Goal: Find specific page/section: Find specific page/section

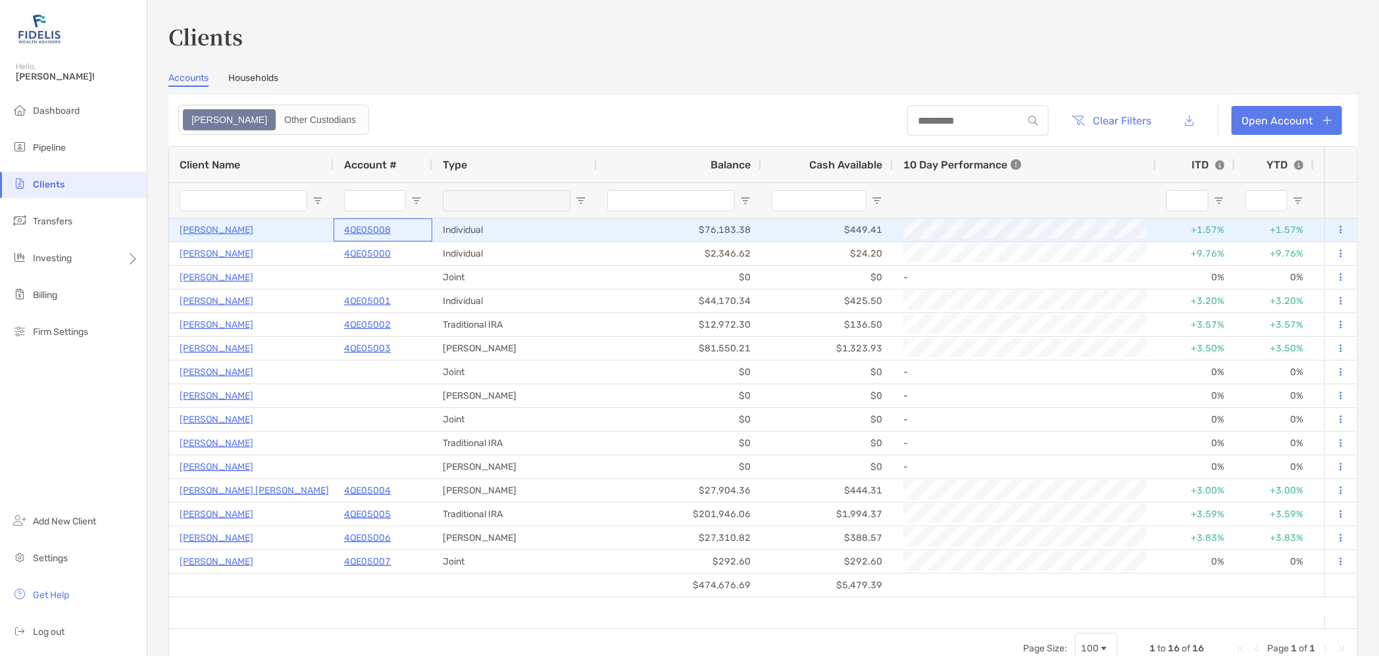
click at [375, 232] on p "4QE05008" at bounding box center [367, 230] width 47 height 16
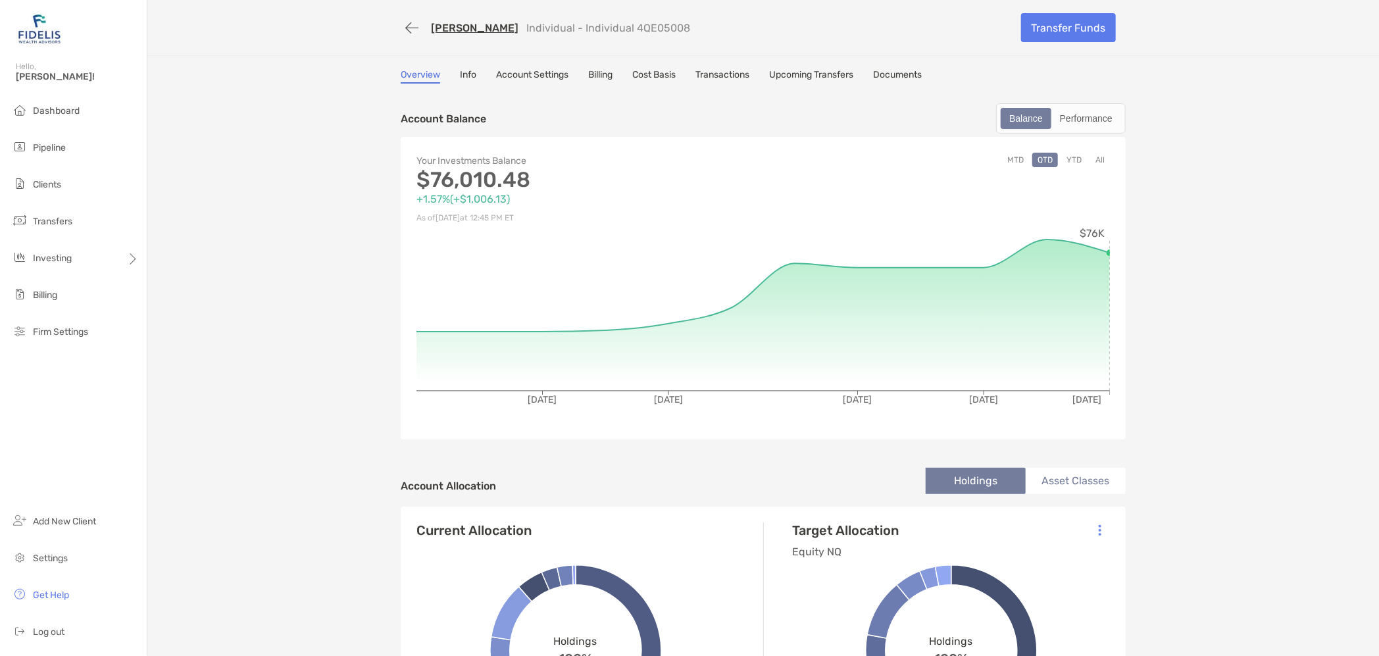
drag, startPoint x: 667, startPoint y: 24, endPoint x: 614, endPoint y: 22, distance: 53.3
click at [614, 22] on p "Individual - Individual 4QE05008" at bounding box center [608, 28] width 164 height 13
click at [672, 25] on div "[PERSON_NAME] Individual - Individual 4QE05008" at bounding box center [706, 28] width 611 height 24
drag, startPoint x: 671, startPoint y: 25, endPoint x: 618, endPoint y: 28, distance: 53.4
click at [618, 28] on div "[PERSON_NAME] Individual - Individual 4QE05008" at bounding box center [706, 28] width 611 height 24
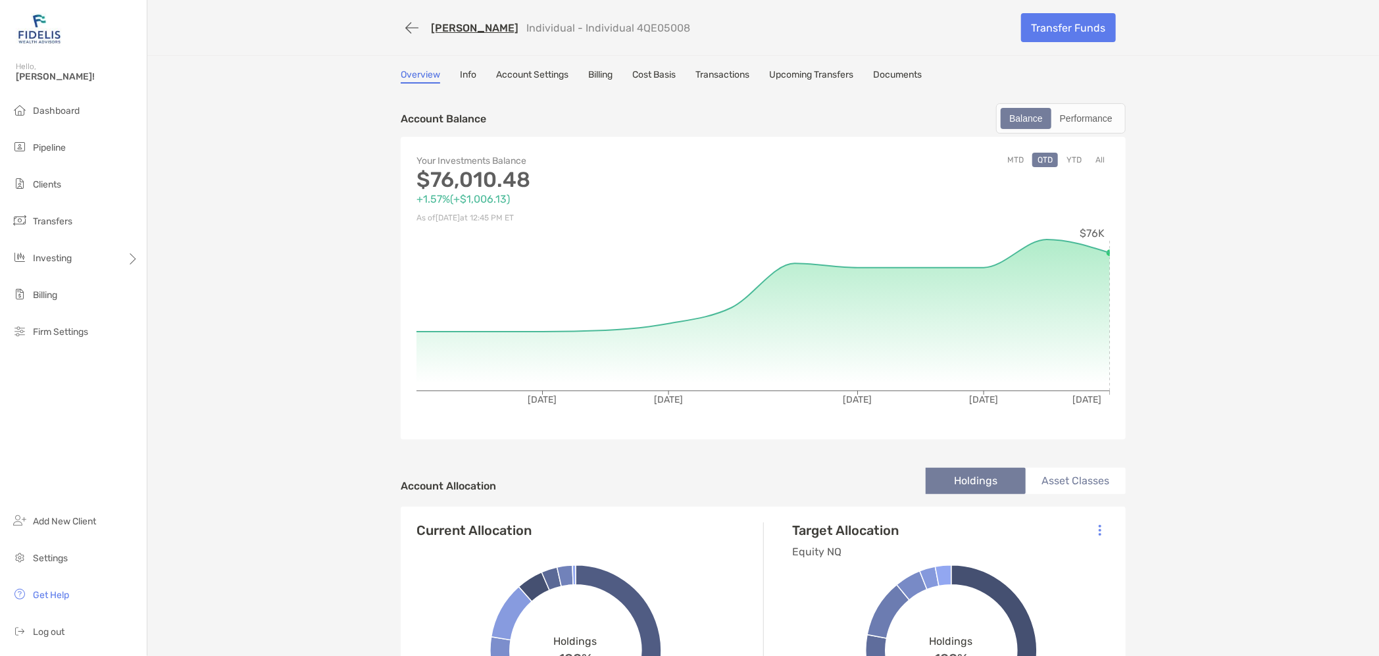
copy p "4QE05008"
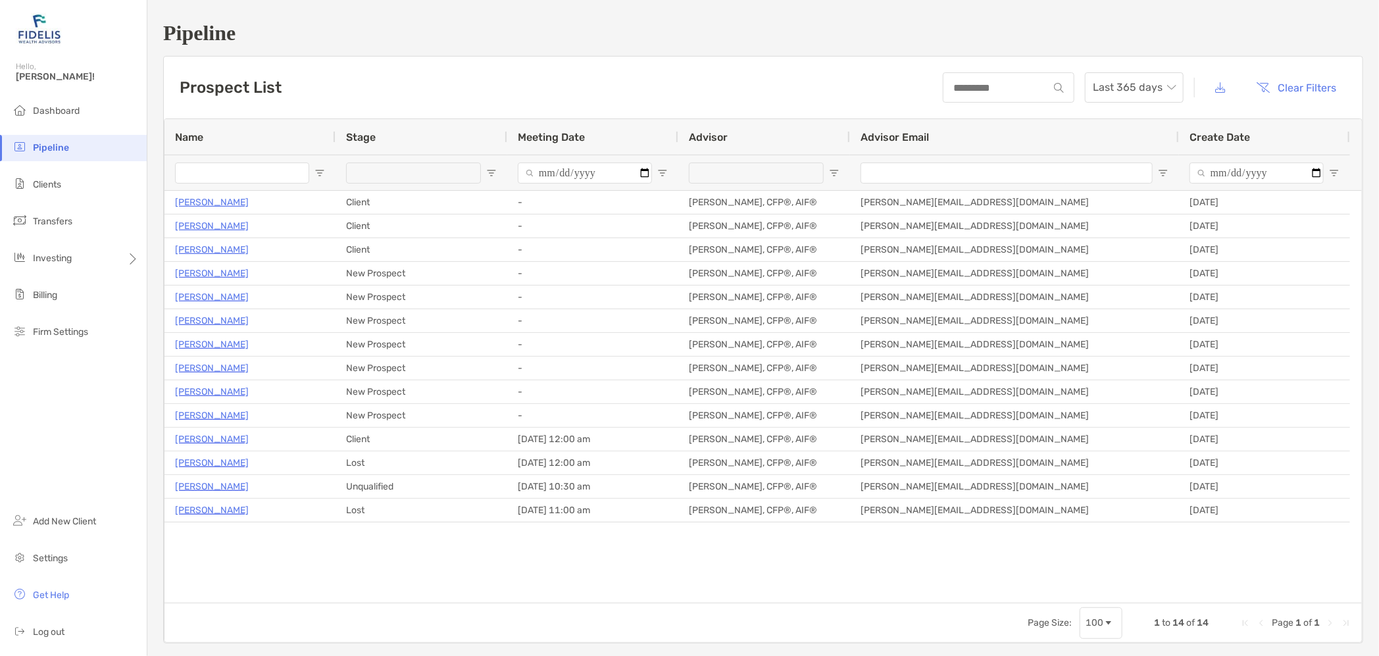
click at [55, 181] on span "Clients" at bounding box center [47, 184] width 28 height 11
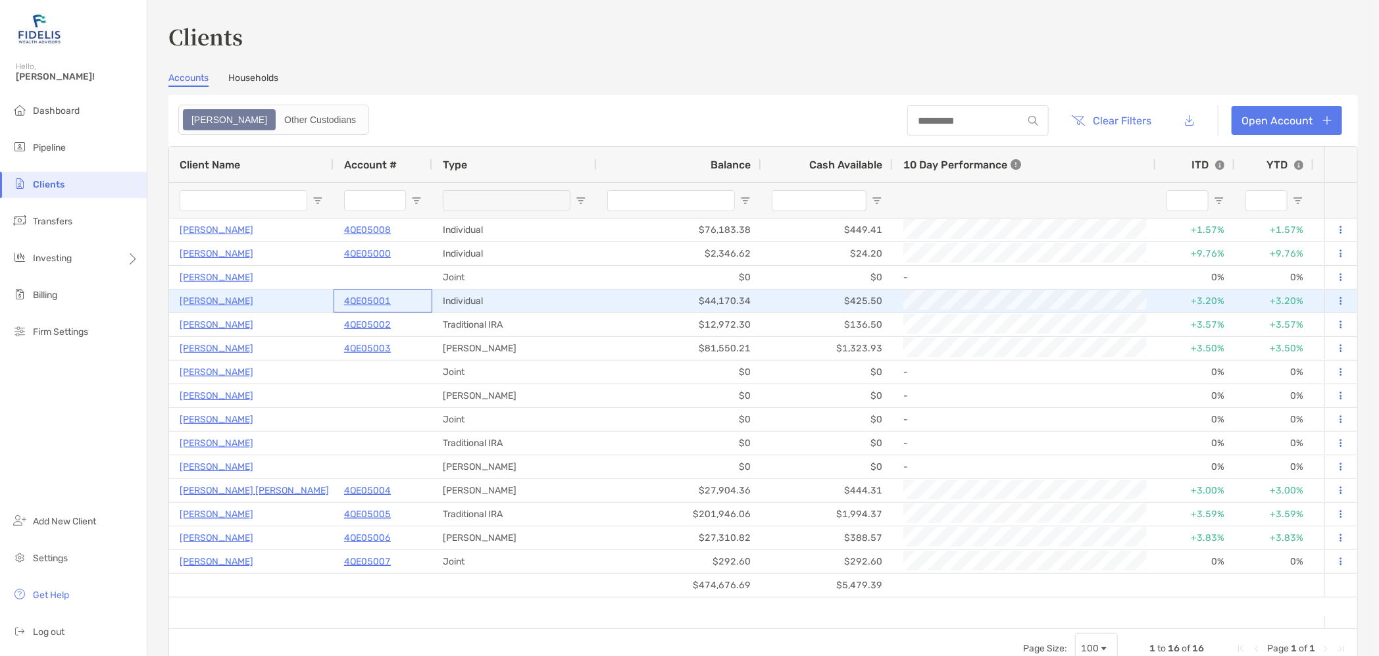
click at [377, 295] on p "4QE05001" at bounding box center [367, 301] width 47 height 16
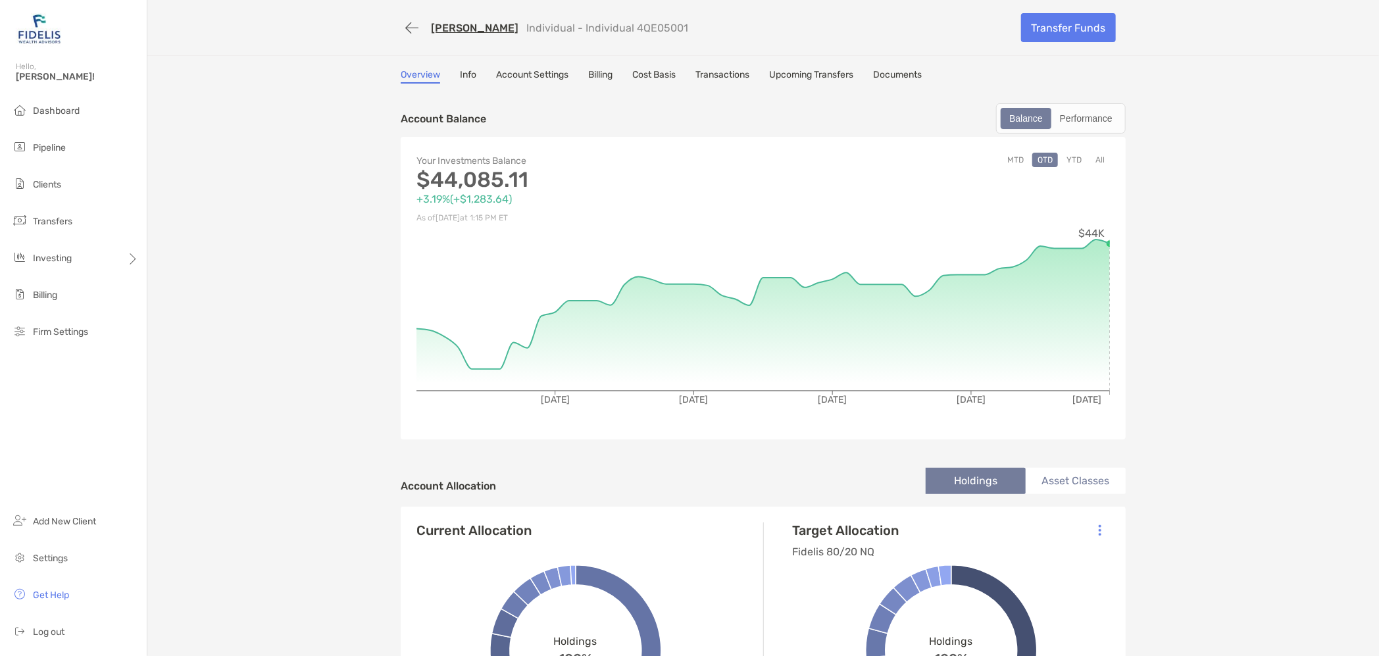
drag, startPoint x: 676, startPoint y: 25, endPoint x: 624, endPoint y: 28, distance: 52.1
click at [624, 28] on div "BRIAN KILLPACK Individual - Individual 4QE05001" at bounding box center [706, 28] width 611 height 24
copy p "4QE05001"
click at [406, 24] on button "button" at bounding box center [412, 28] width 22 height 24
